Goal: Complete application form

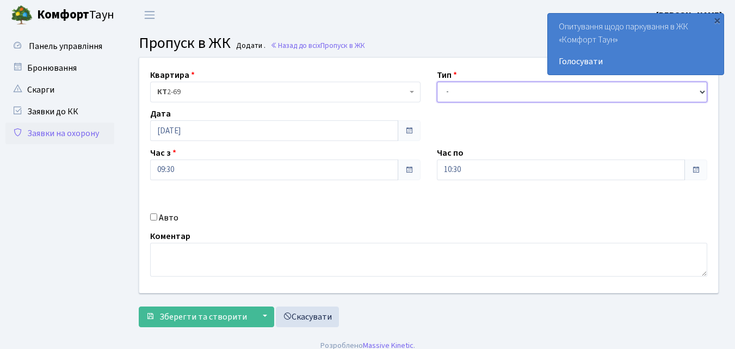
click at [458, 95] on select "- Доставка Таксі Гості Сервіс" at bounding box center [572, 92] width 270 height 21
select select "1"
click at [437, 82] on select "- Доставка Таксі Гості Сервіс" at bounding box center [572, 92] width 270 height 21
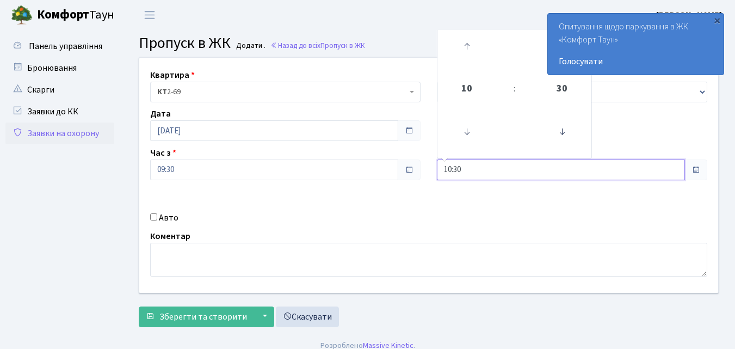
click at [475, 165] on input "10:30" at bounding box center [561, 169] width 248 height 21
click at [464, 44] on icon at bounding box center [466, 46] width 29 height 29
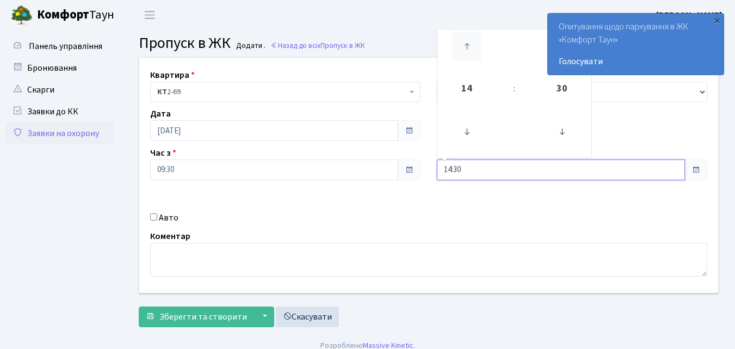
click at [464, 44] on icon at bounding box center [466, 46] width 29 height 29
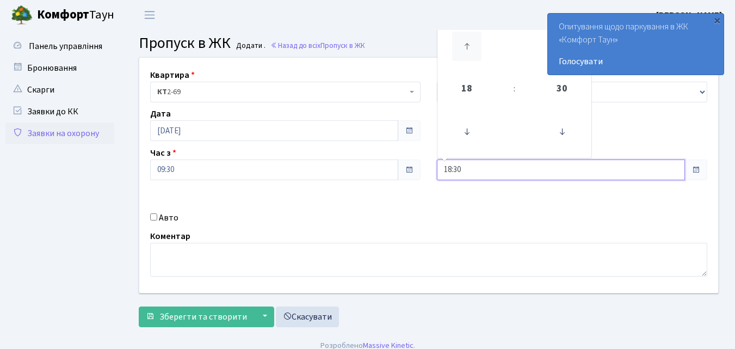
type input "19:30"
click at [152, 218] on input "Авто" at bounding box center [153, 216] width 7 height 7
checkbox input "true"
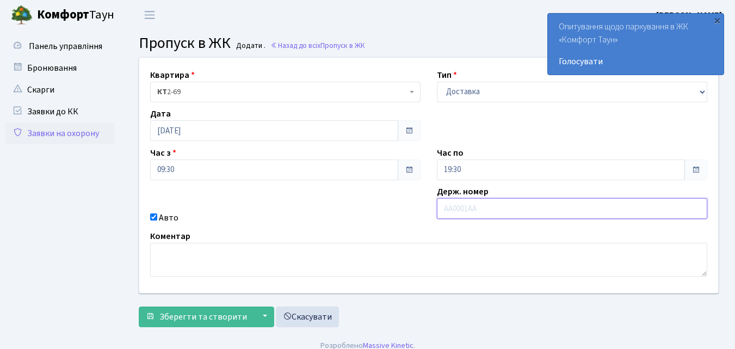
click at [458, 210] on input "text" at bounding box center [572, 208] width 270 height 21
type input "АІ7383АС"
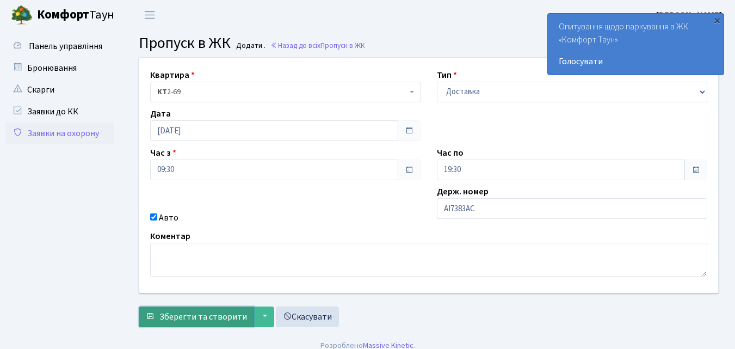
click at [188, 312] on span "Зберегти та створити" at bounding box center [203, 317] width 88 height 12
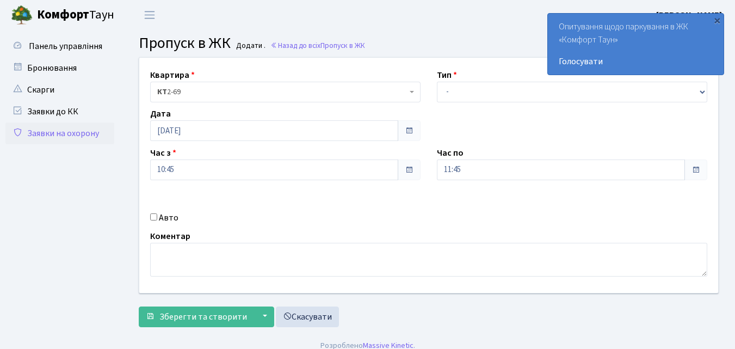
click at [63, 138] on link "Заявки на охорону" at bounding box center [59, 133] width 109 height 22
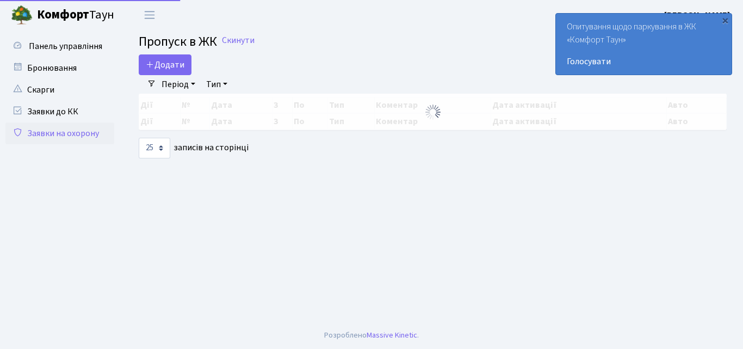
select select "25"
